Goal: Task Accomplishment & Management: Complete application form

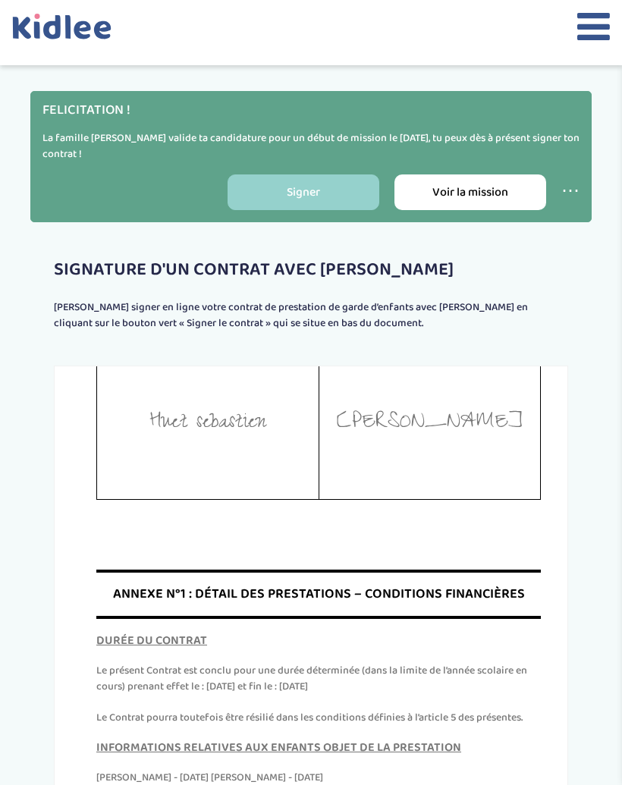
scroll to position [7061, 0]
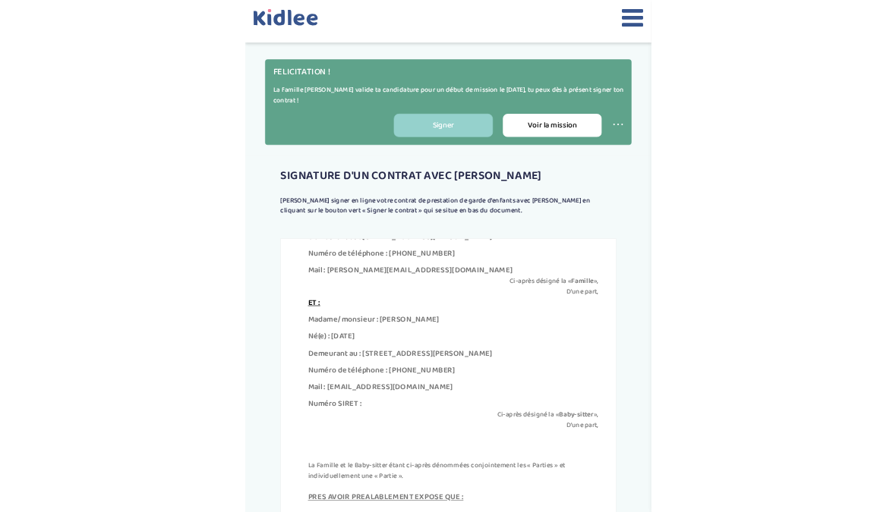
scroll to position [175, 0]
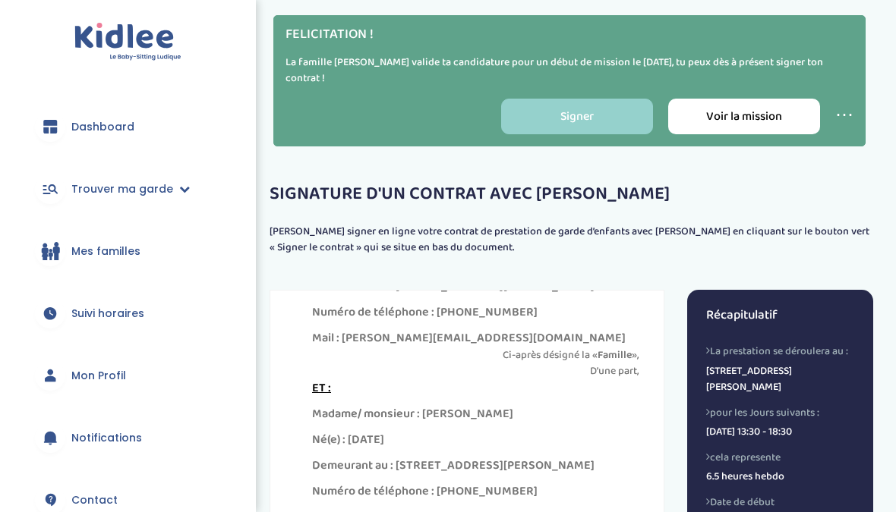
click at [105, 128] on span "Dashboard" at bounding box center [102, 127] width 63 height 16
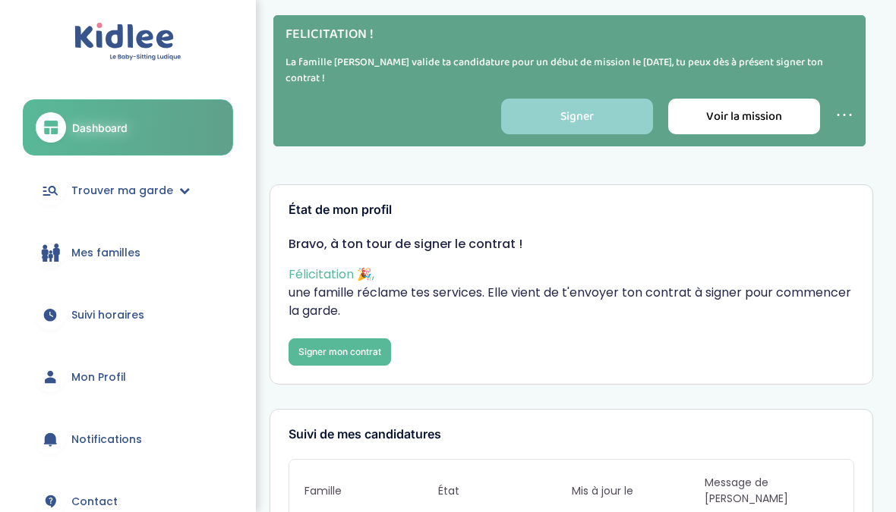
click at [115, 52] on img at bounding box center [127, 42] width 107 height 39
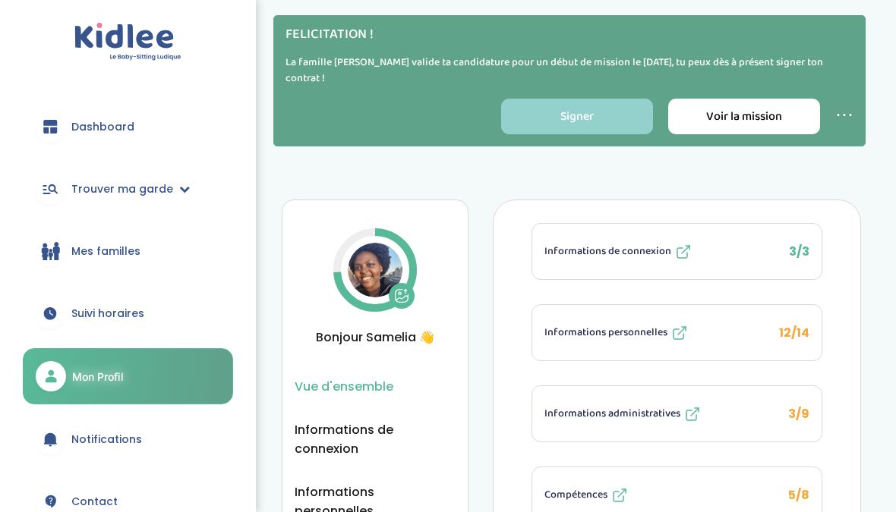
click at [102, 115] on link "Dashboard" at bounding box center [128, 126] width 210 height 55
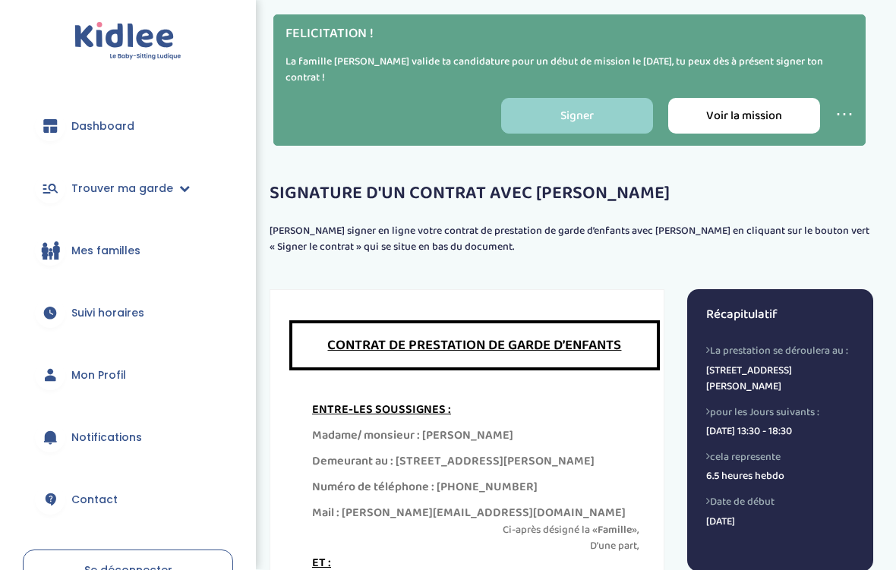
scroll to position [298, 0]
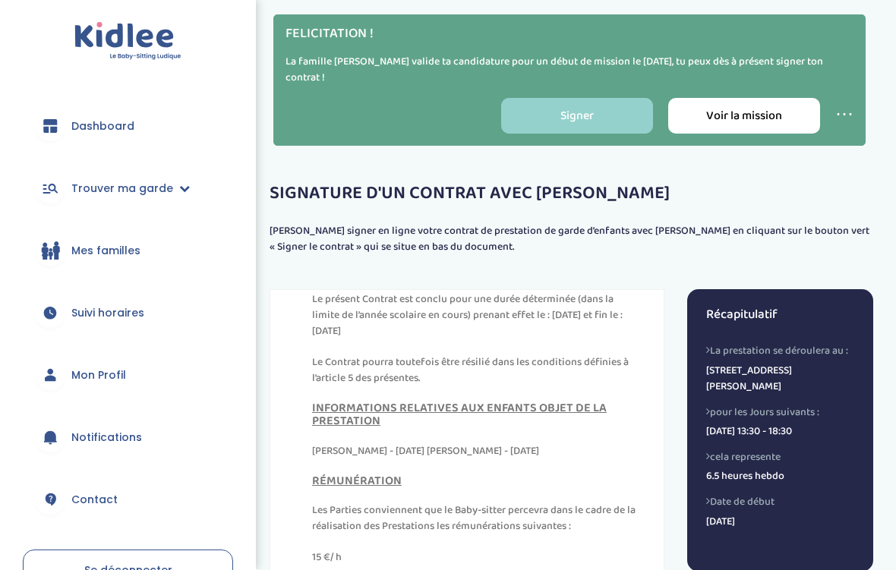
scroll to position [403, 0]
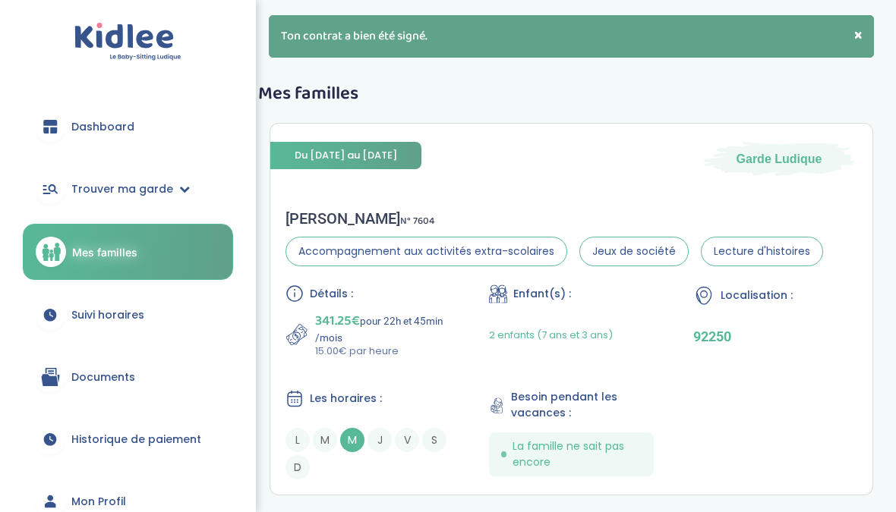
click at [395, 39] on div "× Ton contrat a bien été signé." at bounding box center [571, 36] width 605 height 43
